Goal: Information Seeking & Learning: Learn about a topic

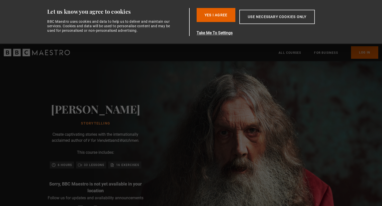
scroll to position [0, 590]
click at [209, 14] on button "Yes I Agree" at bounding box center [216, 15] width 39 height 14
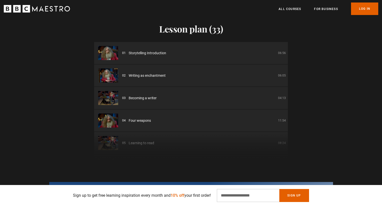
scroll to position [0, 852]
click at [107, 48] on img at bounding box center [108, 53] width 20 height 14
click at [155, 51] on span "Storytelling Introduction" at bounding box center [148, 53] width 38 height 5
click at [253, 51] on div "01 Storytelling Introduction 06:56" at bounding box center [204, 53] width 164 height 5
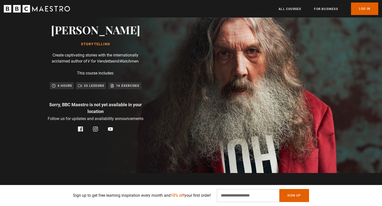
scroll to position [0, 917]
click at [96, 130] on icon at bounding box center [95, 129] width 5 height 5
click at [290, 8] on link "All Courses" at bounding box center [290, 9] width 23 height 5
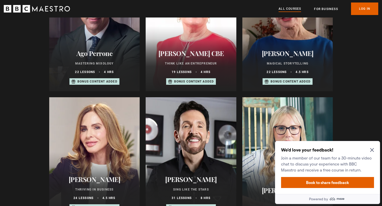
scroll to position [313, 0]
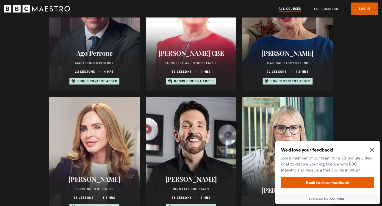
click at [372, 150] on icon "Close Maze Prompt" at bounding box center [372, 150] width 4 height 4
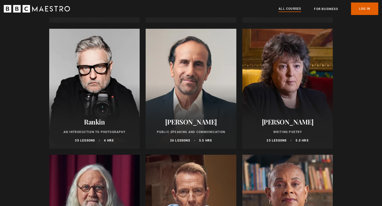
scroll to position [1155, 0]
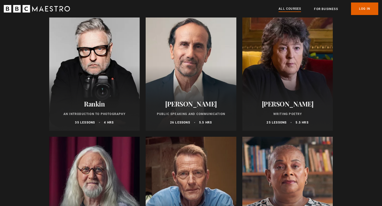
click at [124, 82] on div at bounding box center [94, 71] width 91 height 120
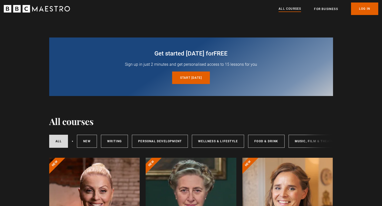
click at [343, 27] on div "Get started today for free Sign up in just 2 minutes and get personalised acces…" at bounding box center [191, 57] width 382 height 79
click at [314, 27] on div "Get started today for free Sign up in just 2 minutes and get personalised acces…" at bounding box center [191, 57] width 382 height 79
